Goal: Complete application form: Complete application form

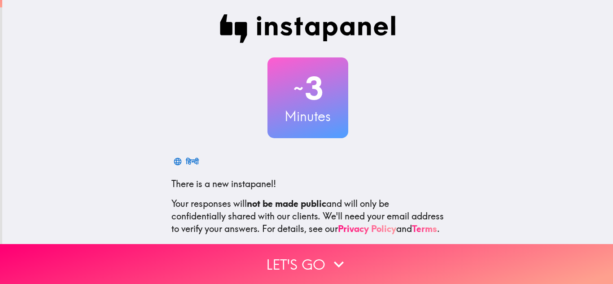
click at [453, 177] on div "~ 3 Minutes हिन्दी There is a new instapanel! Your responses will not be made p…" at bounding box center [307, 163] width 611 height 327
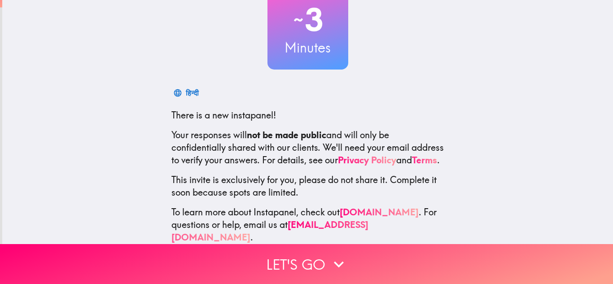
scroll to position [83, 0]
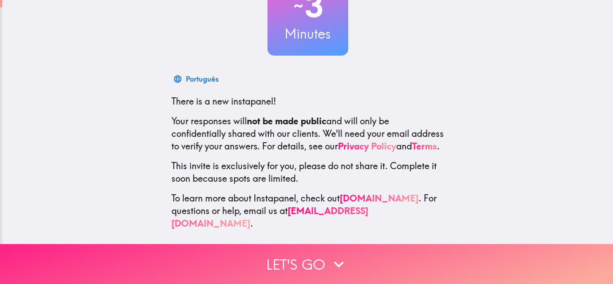
click at [312, 261] on button "Let's go" at bounding box center [306, 264] width 613 height 40
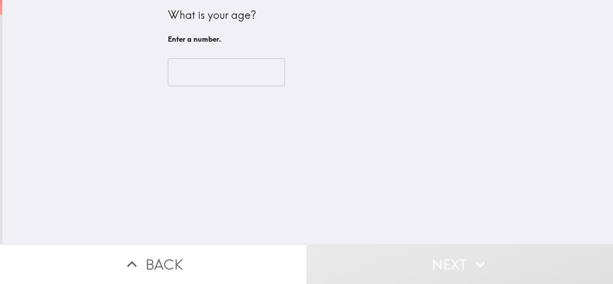
click at [205, 71] on input "number" at bounding box center [226, 72] width 117 height 28
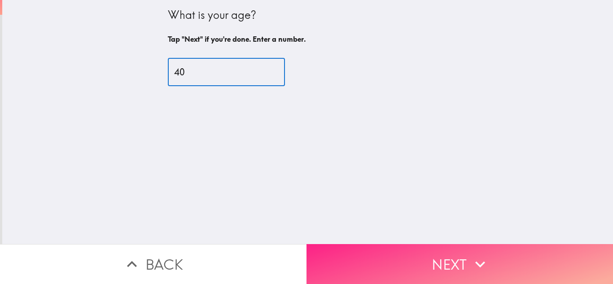
type input "40"
click at [371, 259] on button "Next" at bounding box center [459, 264] width 306 height 40
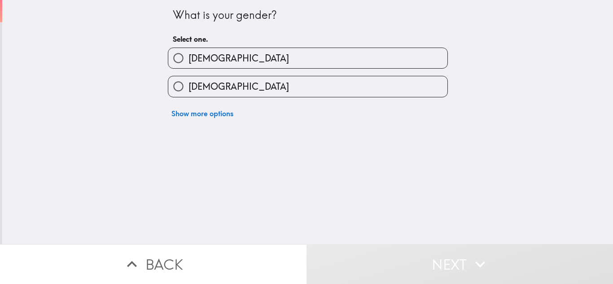
click at [215, 85] on span "[DEMOGRAPHIC_DATA]" at bounding box center [238, 86] width 100 height 13
click at [188, 85] on input "[DEMOGRAPHIC_DATA]" at bounding box center [178, 86] width 20 height 20
radio input "true"
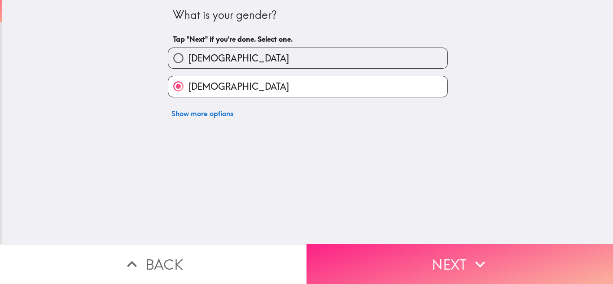
click at [347, 264] on button "Next" at bounding box center [459, 264] width 306 height 40
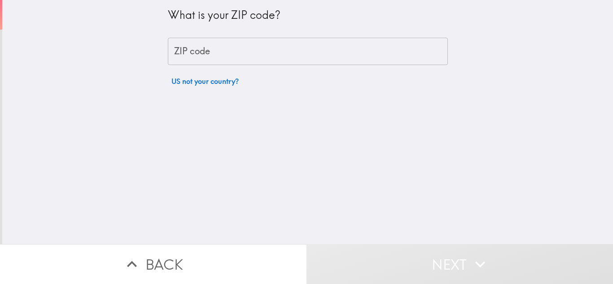
click at [226, 48] on input "ZIP code" at bounding box center [308, 52] width 280 height 28
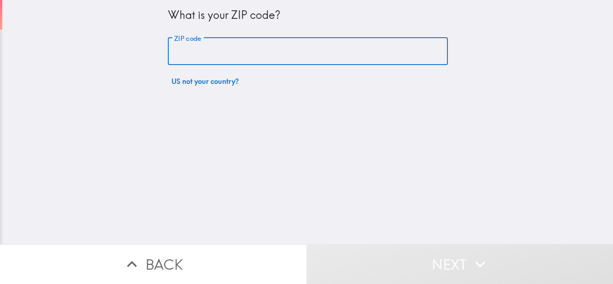
type input "6"
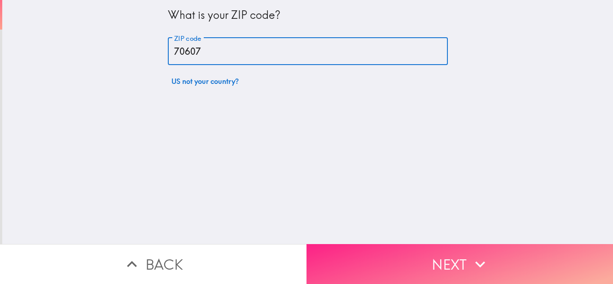
type input "70607"
click at [345, 252] on button "Next" at bounding box center [459, 264] width 306 height 40
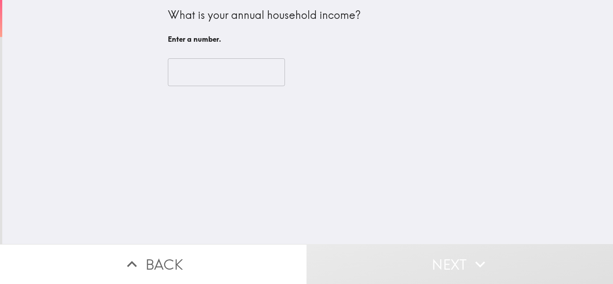
click at [228, 63] on input "number" at bounding box center [226, 72] width 117 height 28
type input "9"
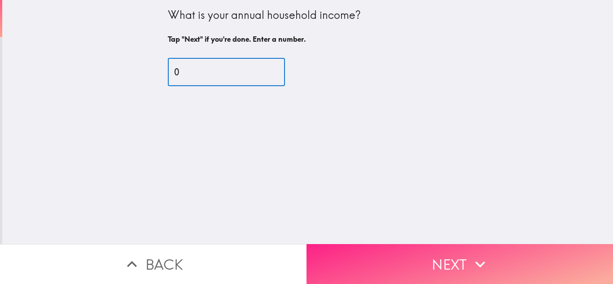
type input "0"
click at [503, 251] on button "Next" at bounding box center [459, 264] width 306 height 40
